Goal: Navigation & Orientation: Find specific page/section

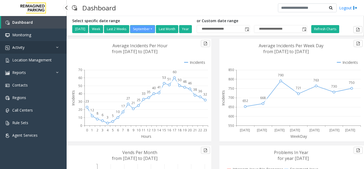
click at [21, 51] on link "Activity" at bounding box center [33, 47] width 67 height 13
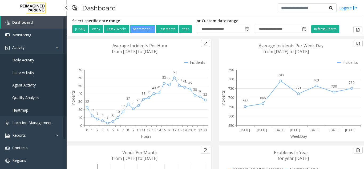
click at [42, 58] on link "Daily Activity" at bounding box center [33, 60] width 67 height 13
click at [18, 64] on link "Daily Activity" at bounding box center [33, 60] width 67 height 13
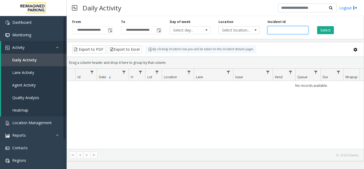
click at [276, 30] on input "number" at bounding box center [288, 30] width 41 height 8
paste input "*******"
type input "*******"
drag, startPoint x: 334, startPoint y: 26, endPoint x: 331, endPoint y: 28, distance: 3.4
click at [333, 26] on div "Select" at bounding box center [337, 26] width 49 height 15
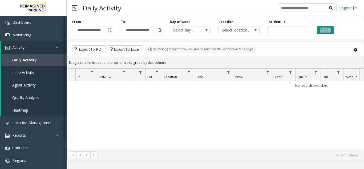
click at [330, 28] on button "Select" at bounding box center [326, 30] width 17 height 8
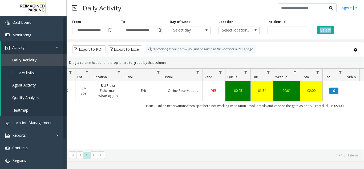
scroll to position [0, 70]
drag, startPoint x: 330, startPoint y: 106, endPoint x: 353, endPoint y: 107, distance: 23.0
click at [353, 107] on td "Issue - Online Reservations from spot hero not working Resolution - took detail…" at bounding box center [245, 106] width 481 height 10
copy td "19059009"
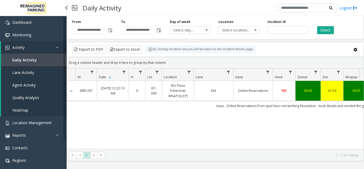
scroll to position [0, 70]
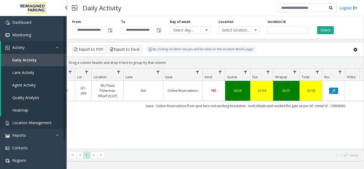
click at [27, 122] on span "Location Management" at bounding box center [31, 122] width 39 height 5
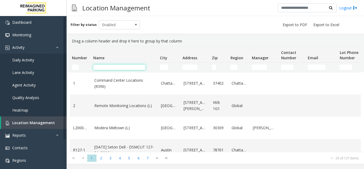
click at [104, 69] on input "Name Filter" at bounding box center [119, 67] width 52 height 5
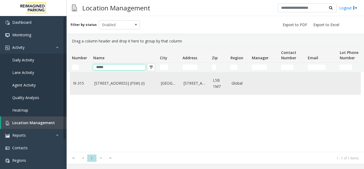
type input "*****"
click at [143, 86] on link "315 Front Street West (FSW) (I)" at bounding box center [124, 83] width 60 height 6
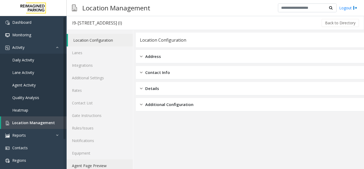
click at [103, 166] on link "Agent Page Preview" at bounding box center [100, 165] width 66 height 13
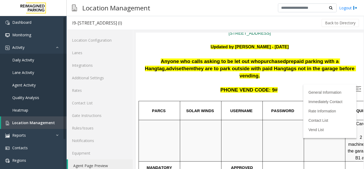
scroll to position [27, 0]
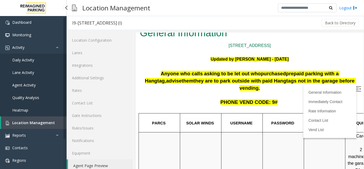
click at [43, 125] on span "Location Management" at bounding box center [33, 122] width 43 height 5
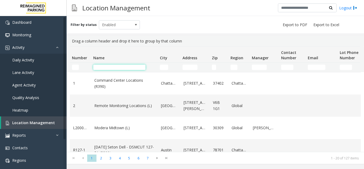
click at [109, 69] on input "Name Filter" at bounding box center [119, 67] width 52 height 5
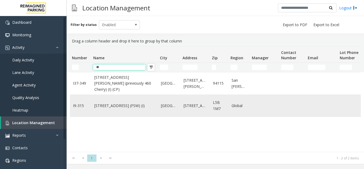
type input "**"
click at [179, 112] on td "[GEOGRAPHIC_DATA]" at bounding box center [169, 105] width 23 height 22
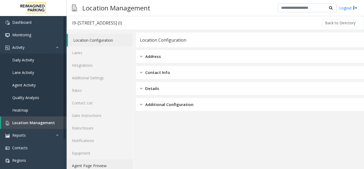
click at [103, 166] on link "Agent Page Preview" at bounding box center [100, 165] width 66 height 13
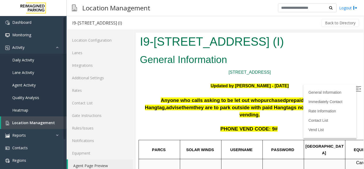
click at [295, 16] on div "Location Management Logout" at bounding box center [216, 8] width 298 height 16
click at [85, 162] on link "Agent Page Preview" at bounding box center [100, 165] width 65 height 13
click at [107, 167] on link "Agent Page Preview" at bounding box center [100, 165] width 65 height 13
click at [52, 121] on span "Location Management" at bounding box center [33, 122] width 43 height 5
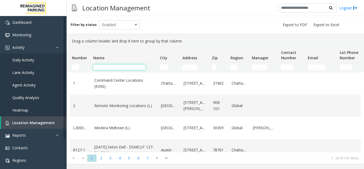
click at [123, 68] on input "Name Filter" at bounding box center [119, 67] width 52 height 5
click at [138, 69] on input "Name Filter" at bounding box center [119, 67] width 52 height 5
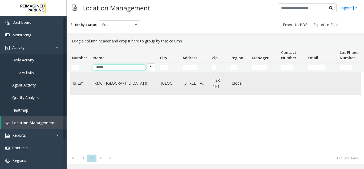
type input "*****"
click at [125, 81] on link "RMC - Mount Royal Village (I)" at bounding box center [124, 83] width 60 height 6
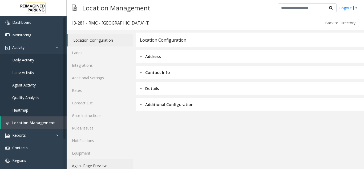
click at [113, 164] on link "Agent Page Preview" at bounding box center [100, 165] width 66 height 13
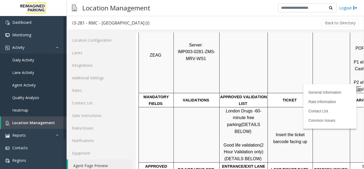
scroll to position [133, 0]
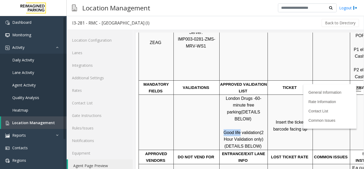
drag, startPoint x: 224, startPoint y: 119, endPoint x: 240, endPoint y: 121, distance: 16.9
click at [240, 121] on p "London Drugs - 60-minute free parking (DETAILS BELOW) Good life validation (2 H…" at bounding box center [243, 122] width 47 height 55
